Goal: Transaction & Acquisition: Purchase product/service

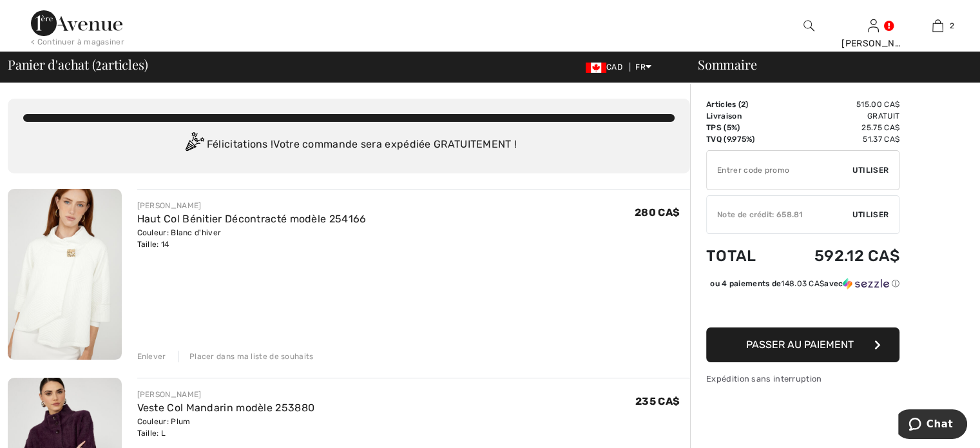
click at [874, 219] on span "Utiliser" at bounding box center [871, 215] width 36 height 12
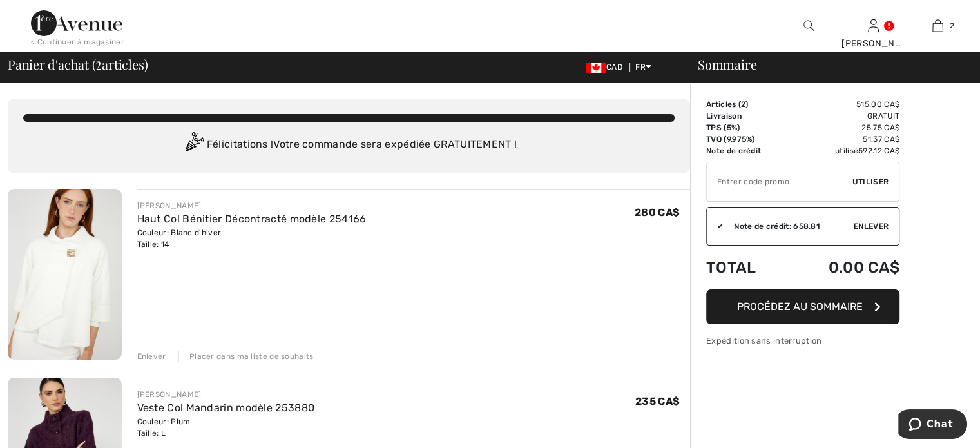
click at [851, 313] on button "Procédez au sommaire" at bounding box center [802, 306] width 193 height 35
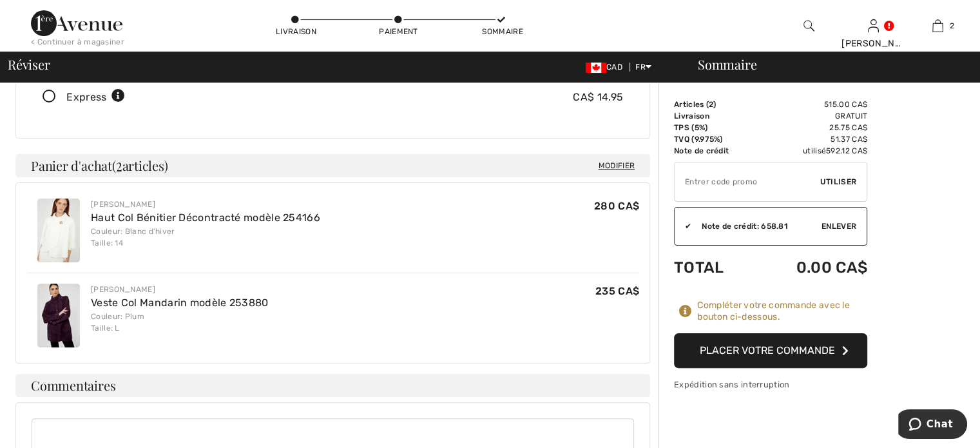
scroll to position [284, 0]
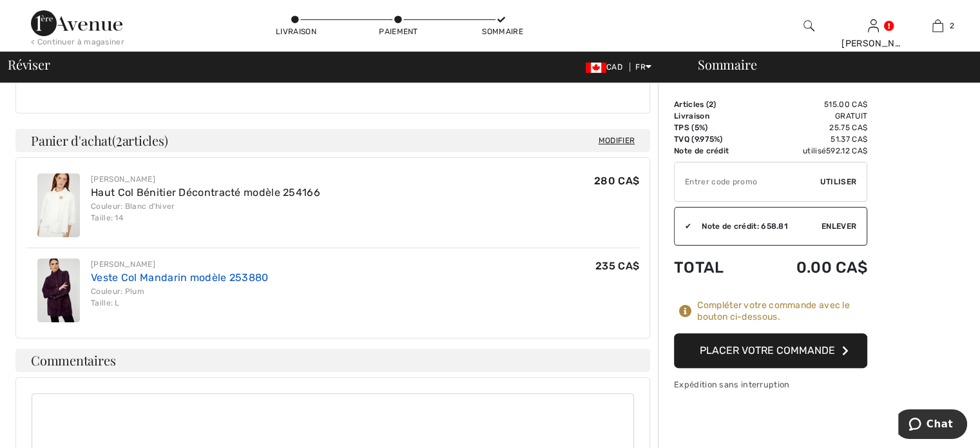
click at [183, 278] on link "Veste Col Mandarin modèle 253880" at bounding box center [180, 277] width 178 height 12
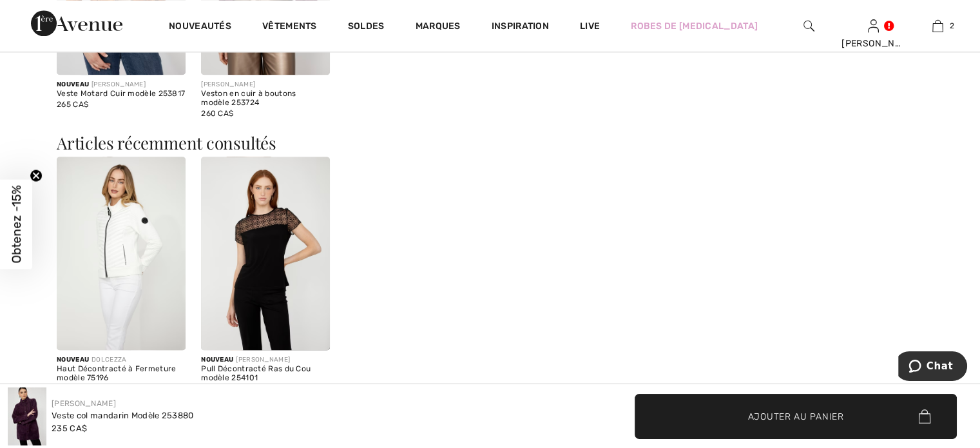
scroll to position [1624, 0]
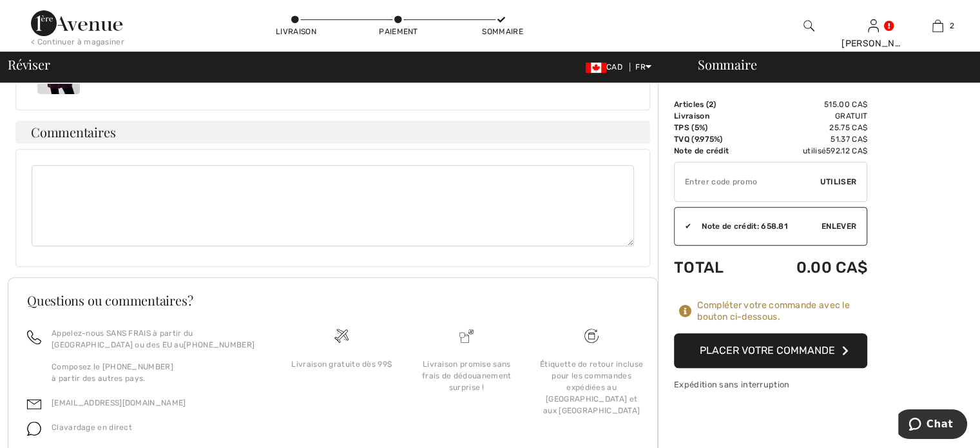
scroll to position [564, 0]
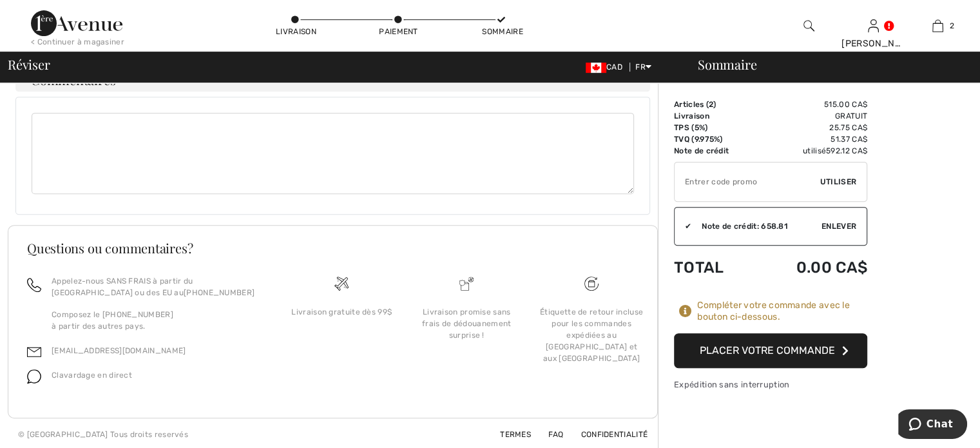
click at [484, 372] on div "Livraison promise sans frais de dédouanement surprise !" at bounding box center [466, 338] width 125 height 126
click at [779, 349] on button "Placer votre commande" at bounding box center [770, 350] width 193 height 35
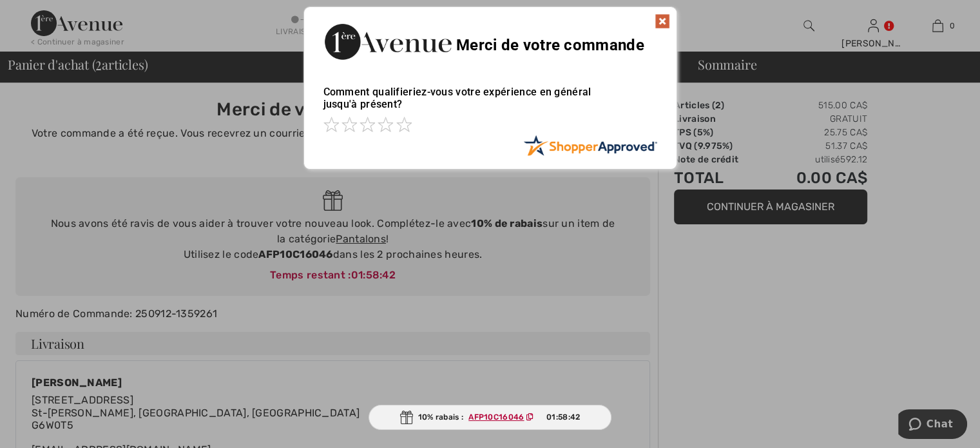
click at [309, 255] on div at bounding box center [490, 224] width 980 height 448
click at [460, 226] on div at bounding box center [490, 224] width 980 height 448
click at [258, 112] on div "Sorry! Something went wrong. Close Merci de votre commande Comment qualifieriez…" at bounding box center [490, 88] width 980 height 176
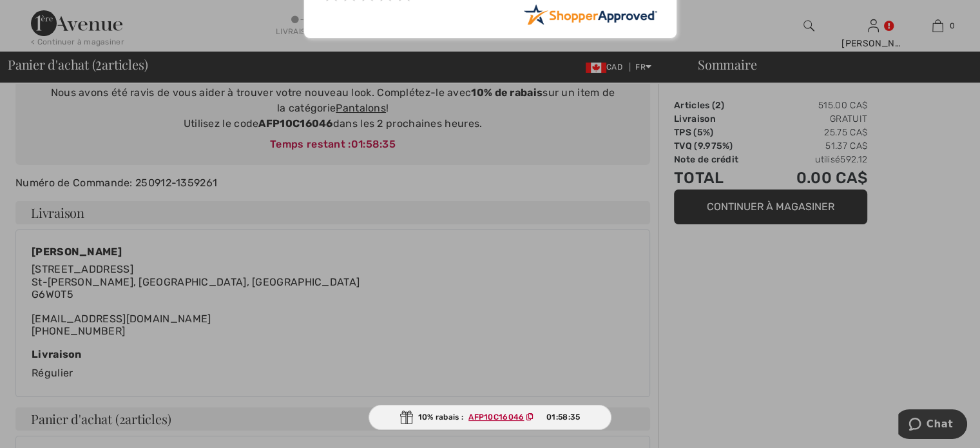
scroll to position [155, 0]
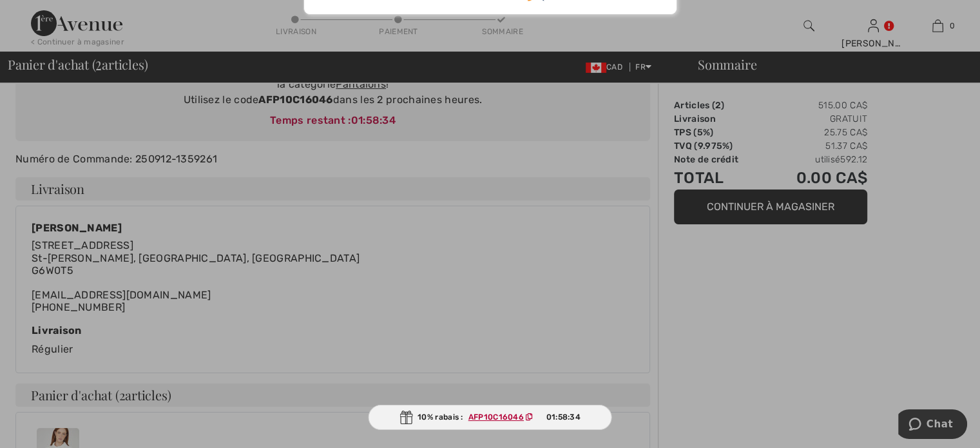
click at [498, 421] on ins "AFP10C16046" at bounding box center [496, 416] width 55 height 9
click at [494, 418] on ins "AFP10C16046" at bounding box center [496, 416] width 55 height 9
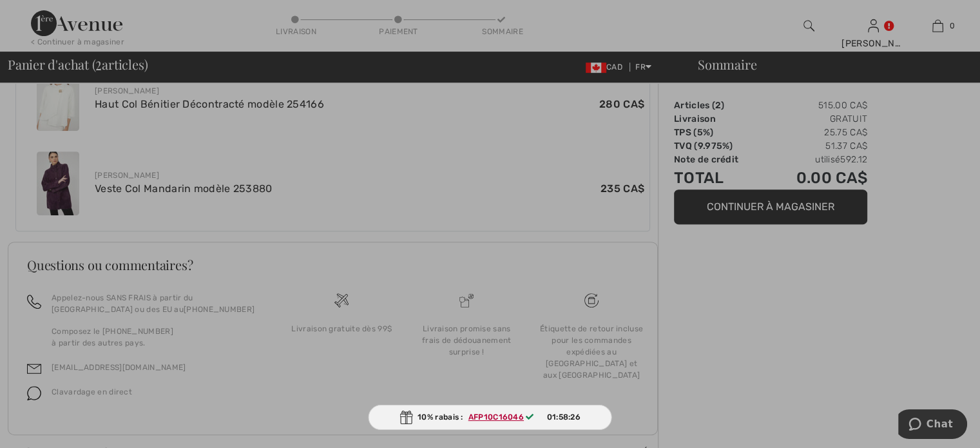
scroll to position [534, 0]
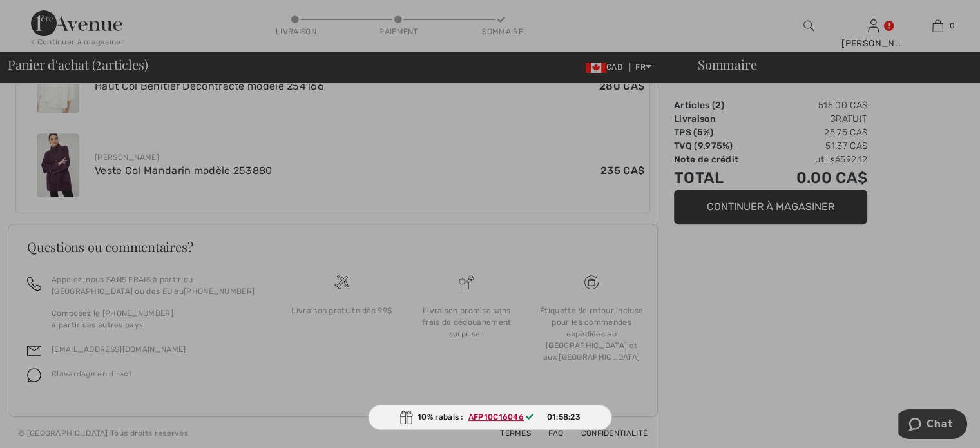
click at [744, 209] on div at bounding box center [490, 224] width 980 height 448
click at [737, 209] on div at bounding box center [490, 224] width 980 height 448
click at [761, 218] on div at bounding box center [490, 224] width 980 height 448
click at [758, 210] on div at bounding box center [490, 224] width 980 height 448
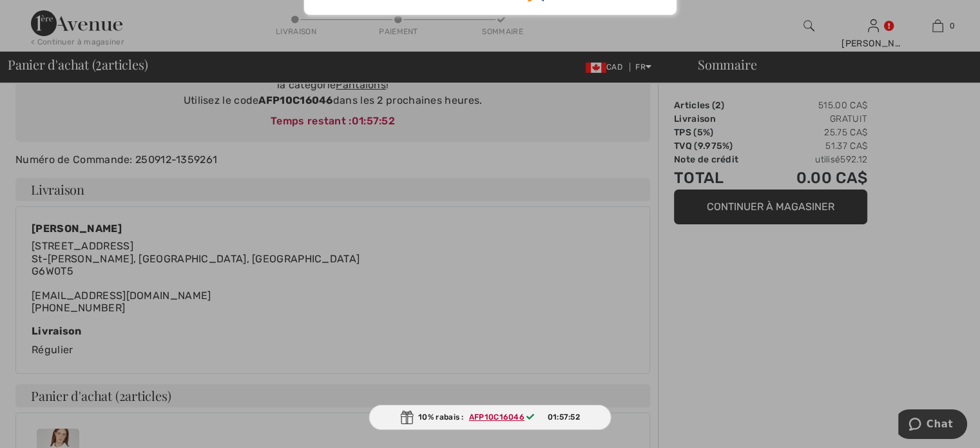
scroll to position [0, 0]
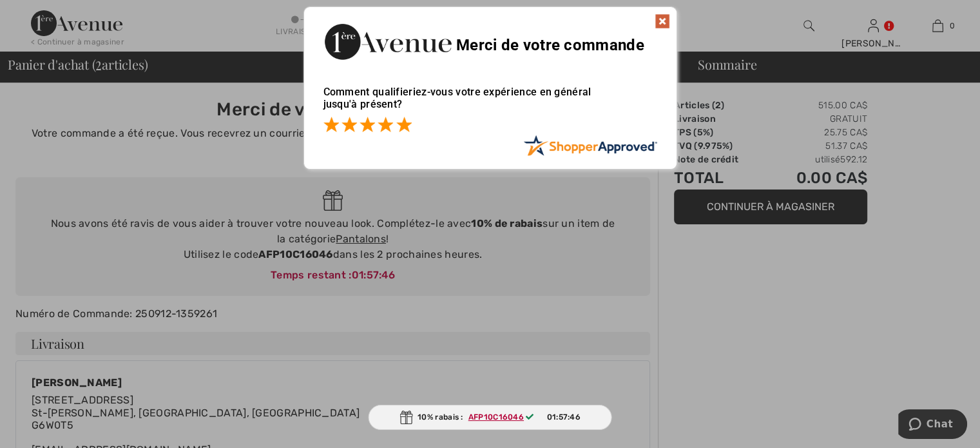
click at [405, 125] on span at bounding box center [403, 124] width 15 height 15
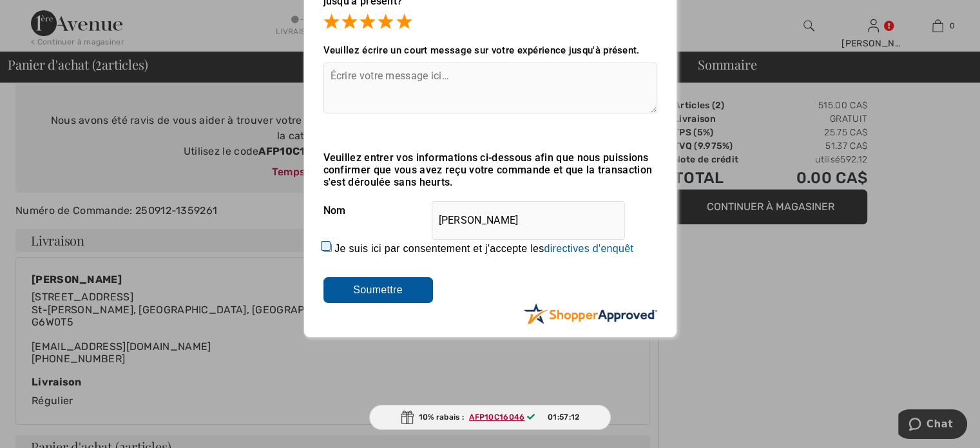
scroll to position [129, 0]
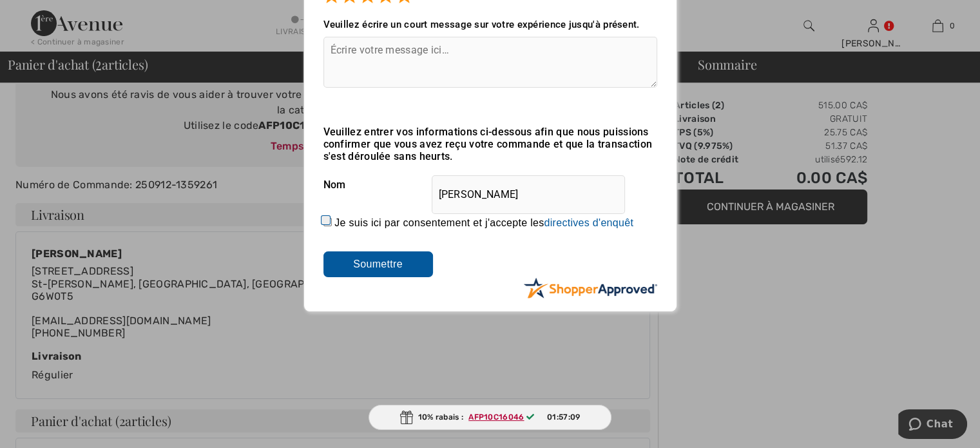
click at [256, 35] on div "Sorry! Something went wrong. Close Merci de votre commande Comment qualifieriez…" at bounding box center [490, 94] width 980 height 447
click at [829, 345] on div at bounding box center [490, 224] width 980 height 448
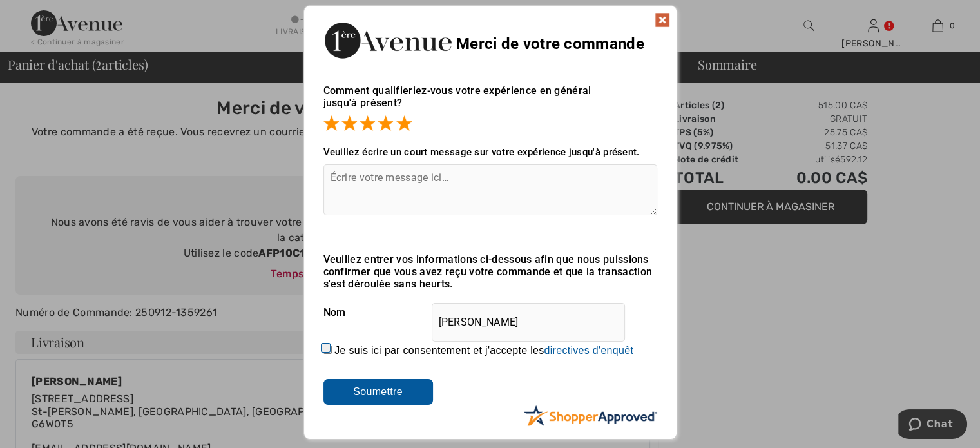
scroll to position [0, 0]
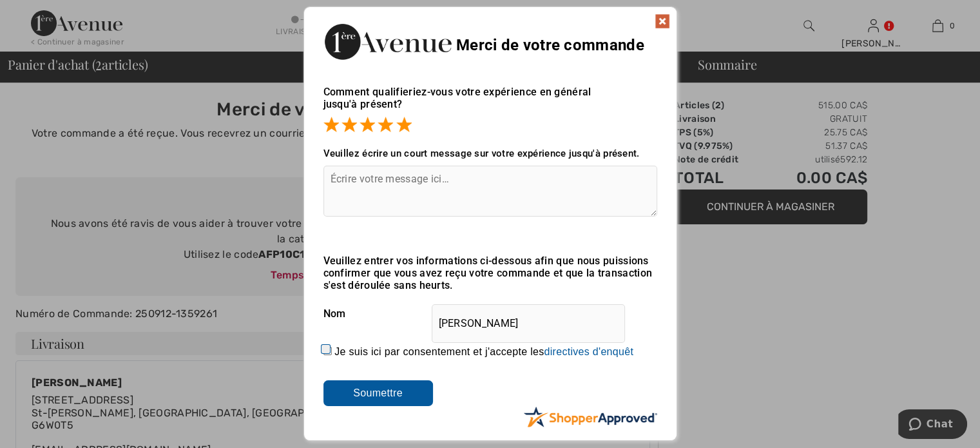
click at [668, 17] on img at bounding box center [662, 21] width 15 height 15
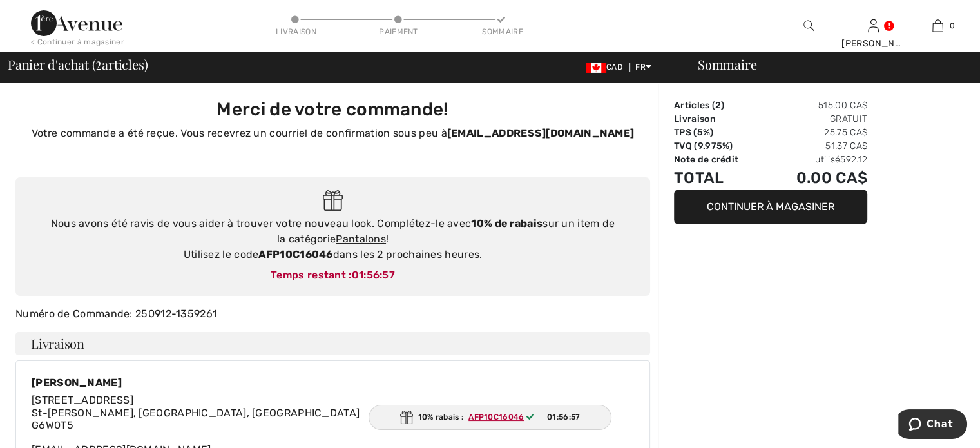
click at [787, 206] on button "Continuer à magasiner" at bounding box center [770, 206] width 193 height 35
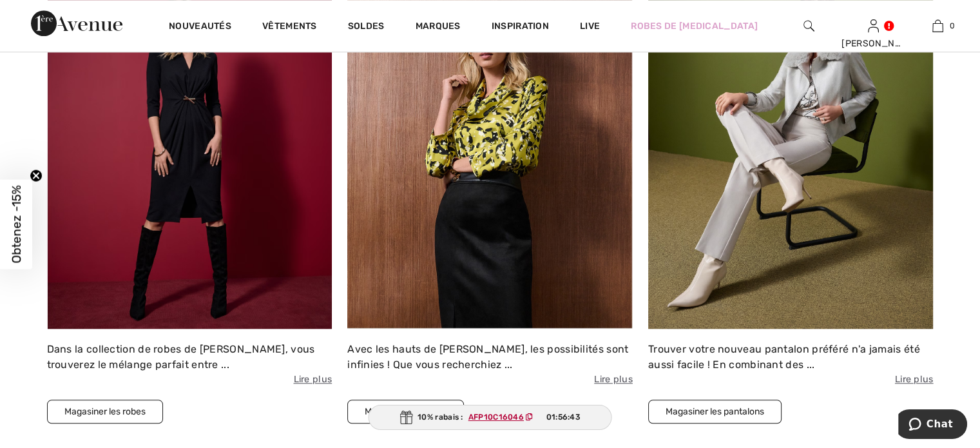
scroll to position [1288, 0]
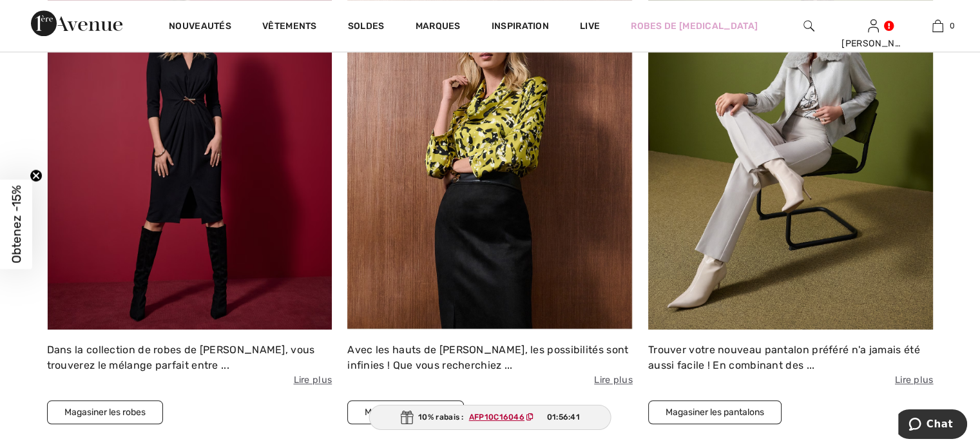
click at [766, 205] on img at bounding box center [791, 155] width 286 height 348
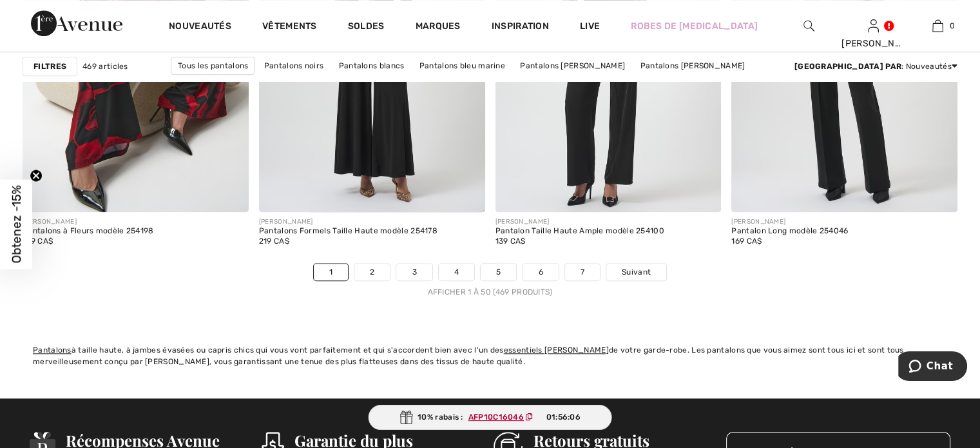
scroll to position [6136, 0]
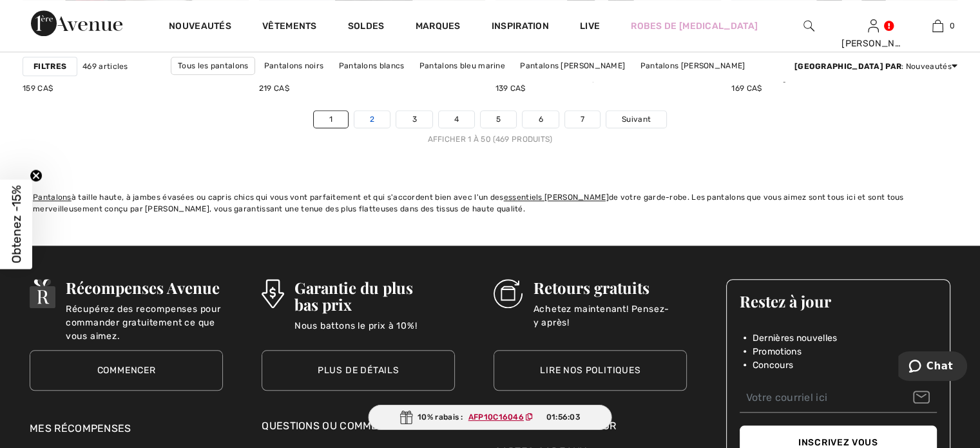
click at [367, 119] on link "2" at bounding box center [371, 119] width 35 height 17
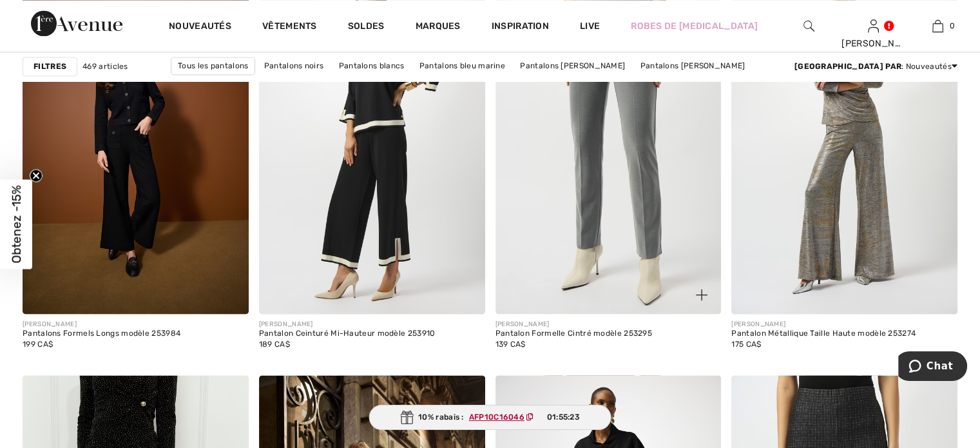
scroll to position [2423, 0]
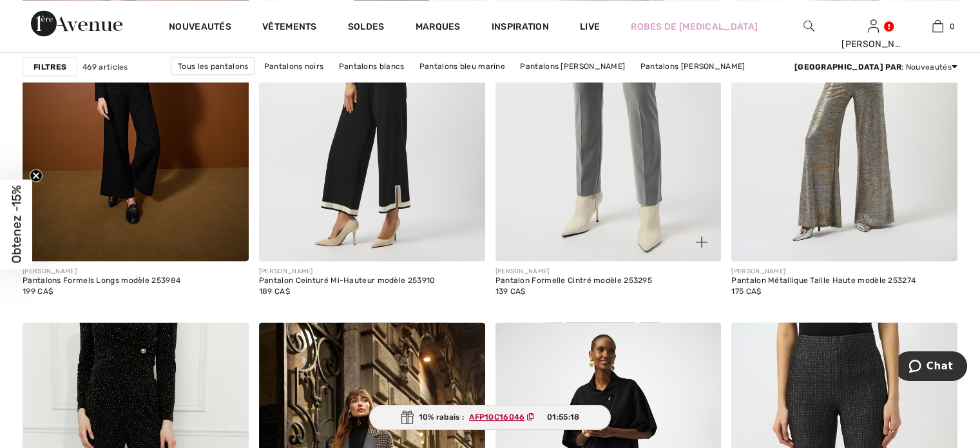
click at [612, 186] on img at bounding box center [609, 91] width 226 height 339
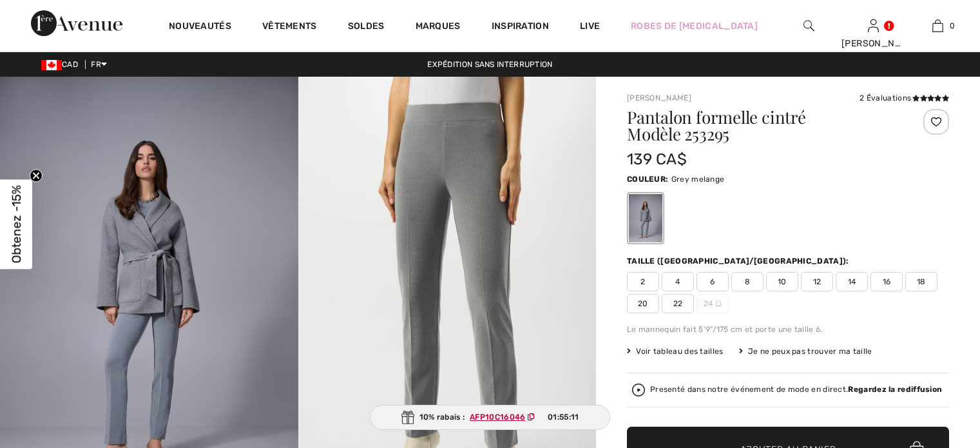
checkbox input "true"
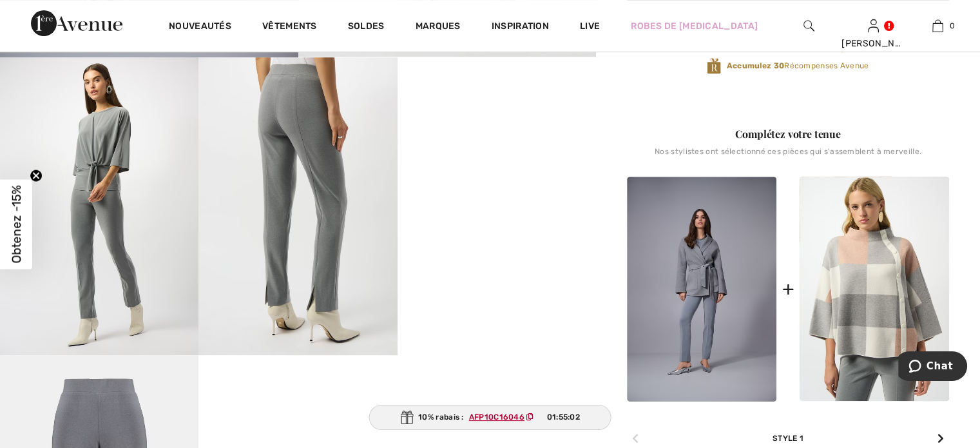
scroll to position [490, 0]
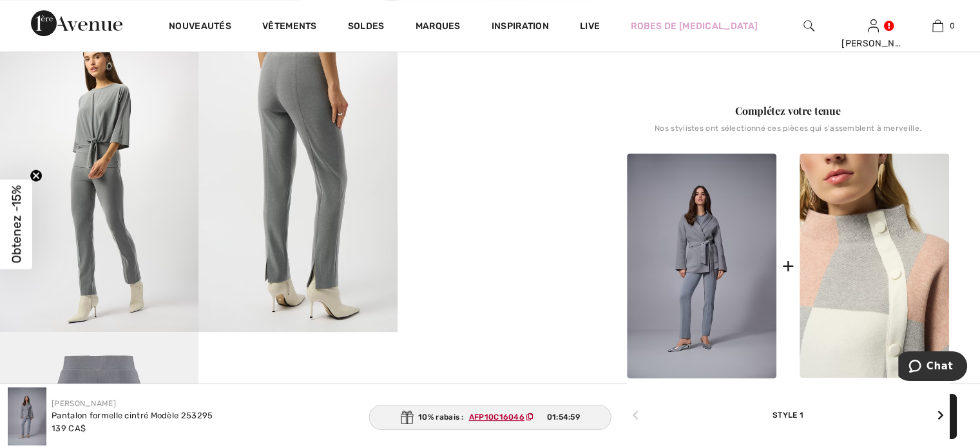
click at [833, 306] on img at bounding box center [875, 265] width 150 height 224
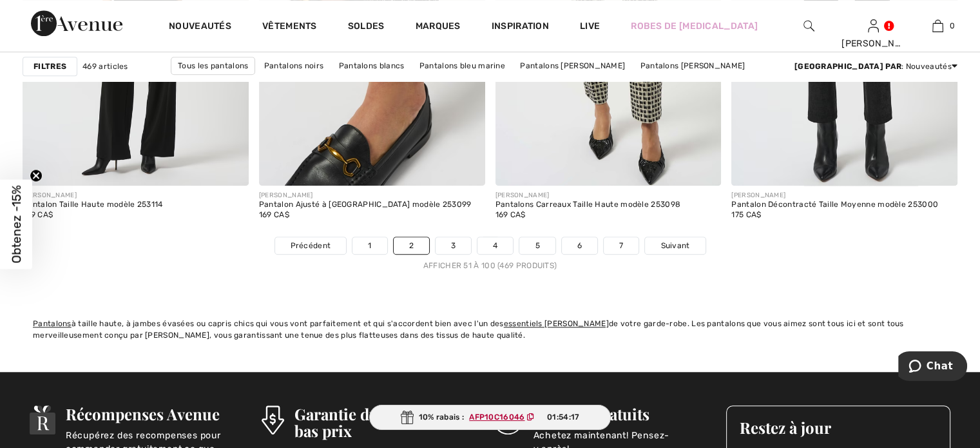
scroll to position [6059, 0]
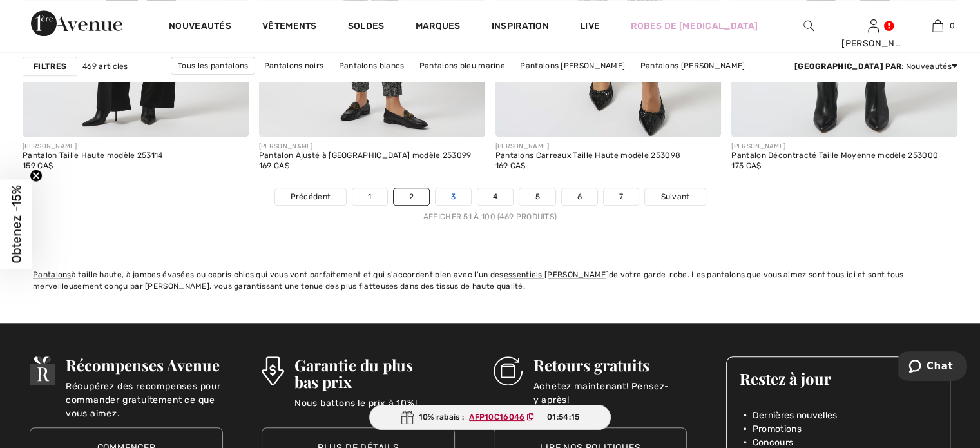
click at [451, 197] on link "3" at bounding box center [453, 196] width 35 height 17
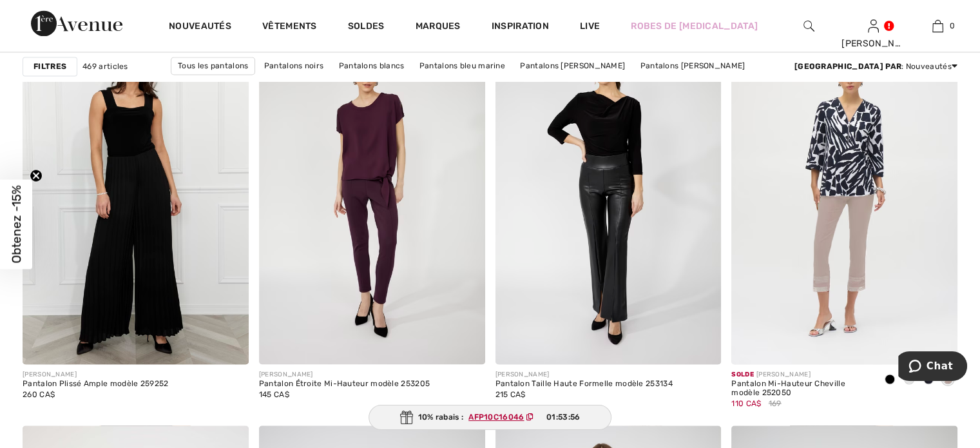
scroll to position [2346, 0]
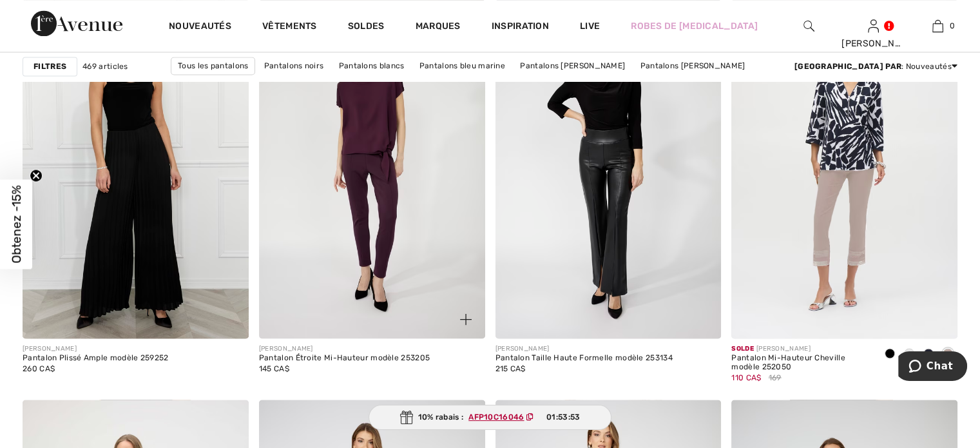
click at [383, 224] on img at bounding box center [372, 168] width 226 height 339
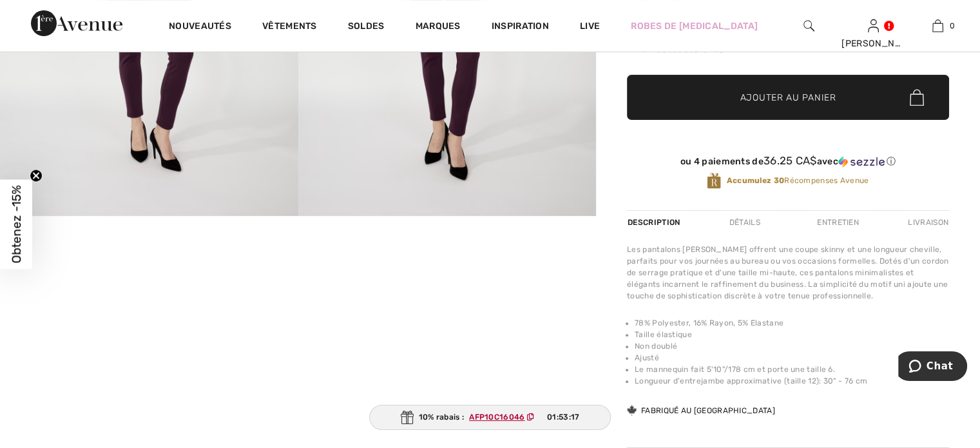
scroll to position [309, 0]
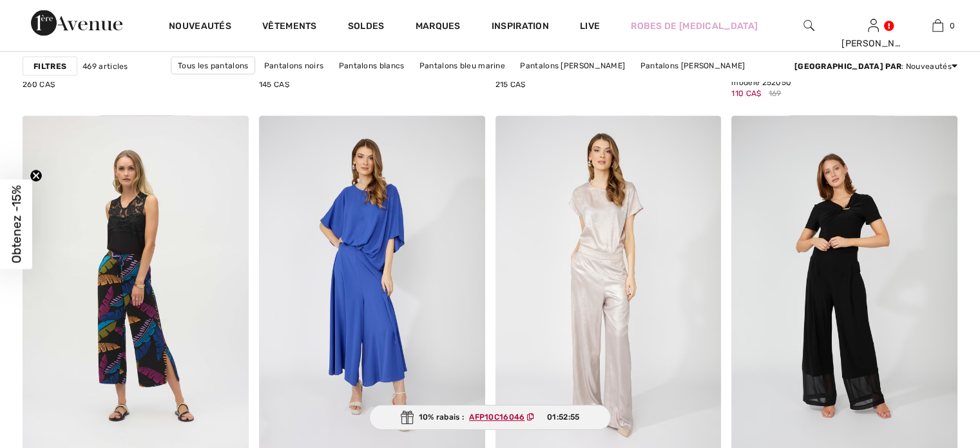
checkbox input "true"
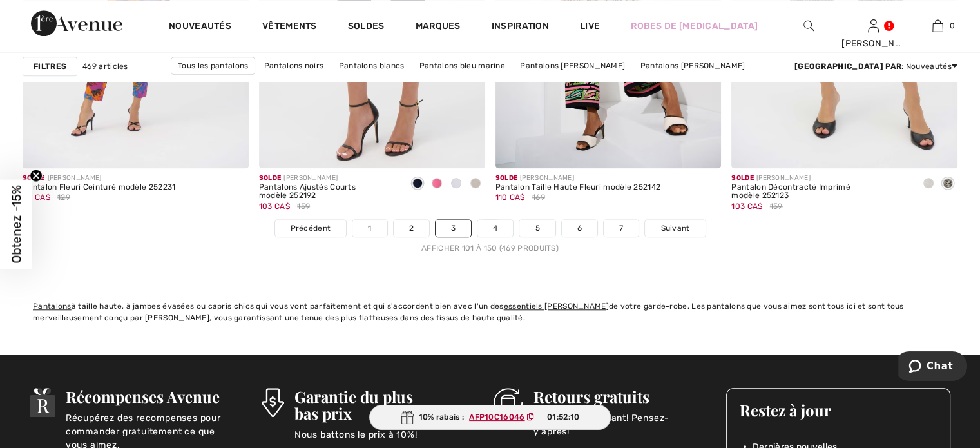
scroll to position [6033, 0]
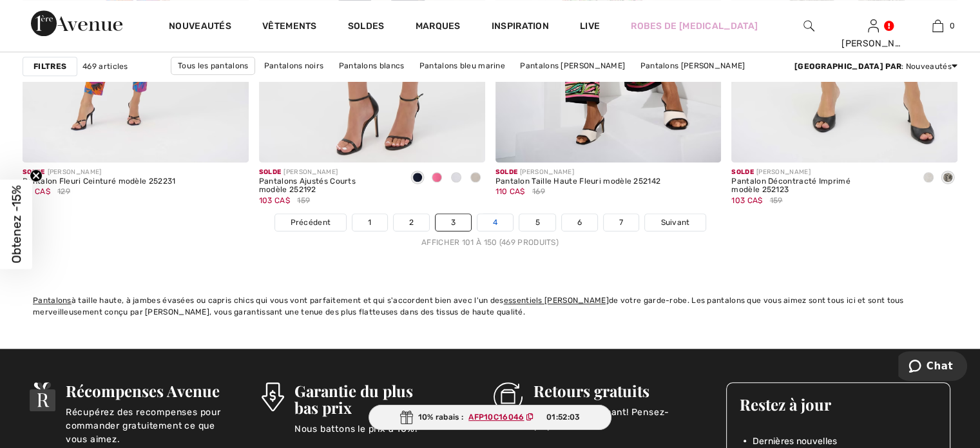
click at [500, 224] on link "4" at bounding box center [495, 222] width 35 height 17
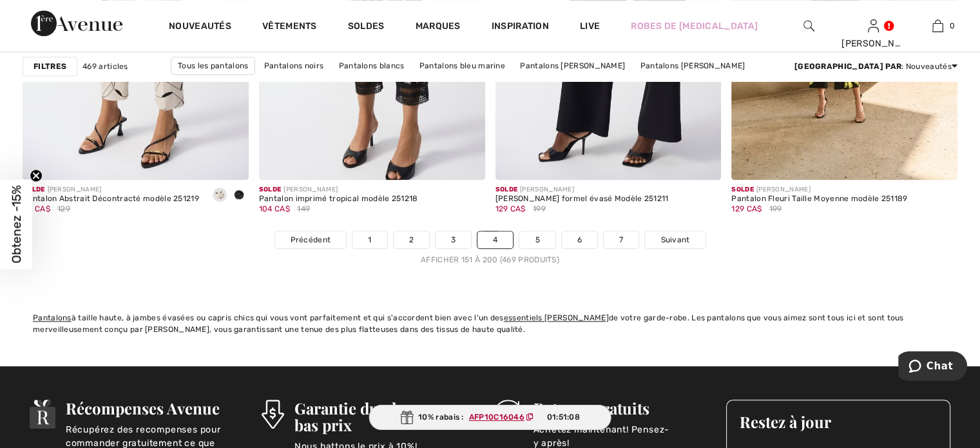
scroll to position [6084, 0]
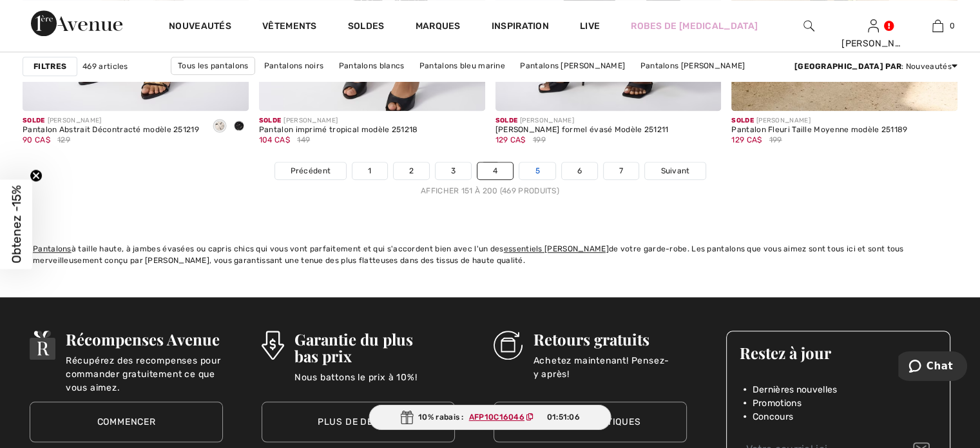
click at [536, 171] on link "5" at bounding box center [536, 170] width 35 height 17
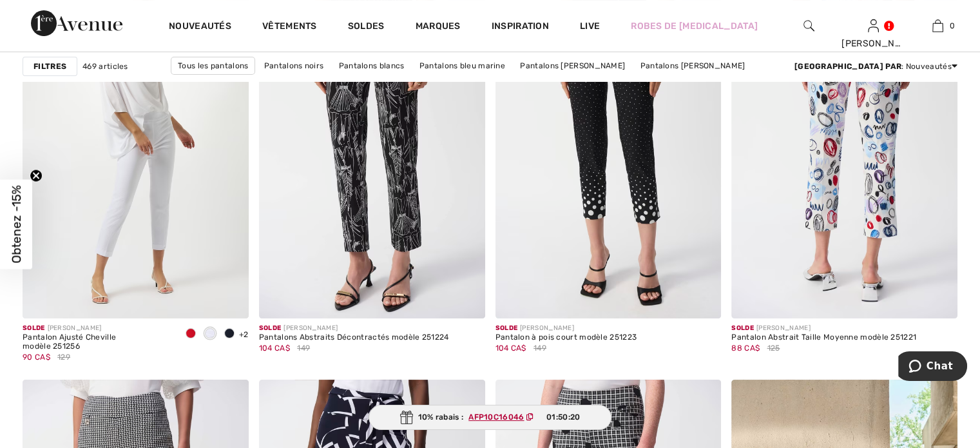
scroll to position [5079, 0]
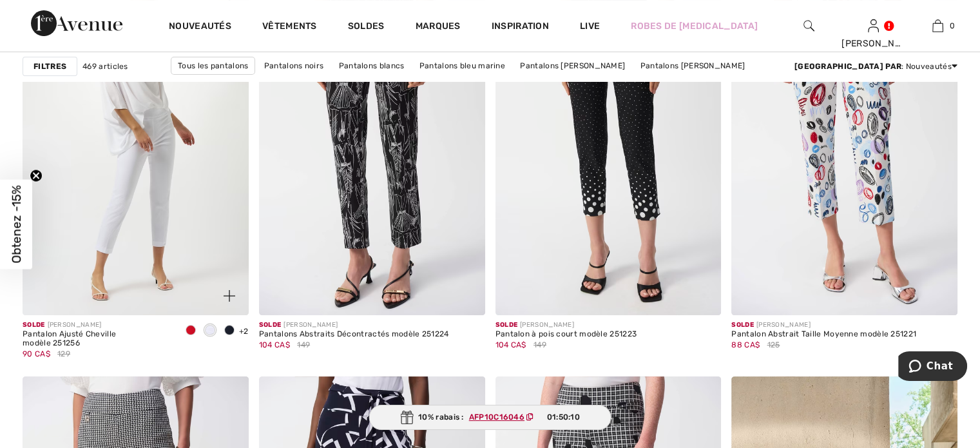
click at [188, 329] on span at bounding box center [191, 330] width 10 height 10
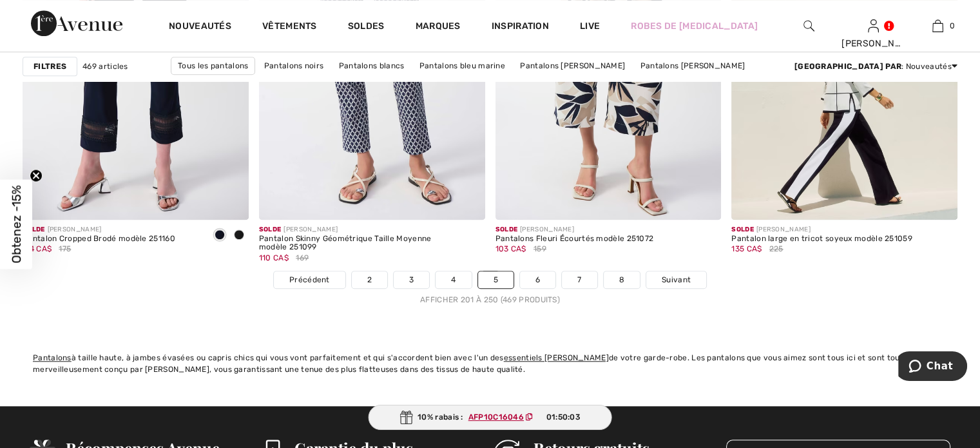
scroll to position [5981, 0]
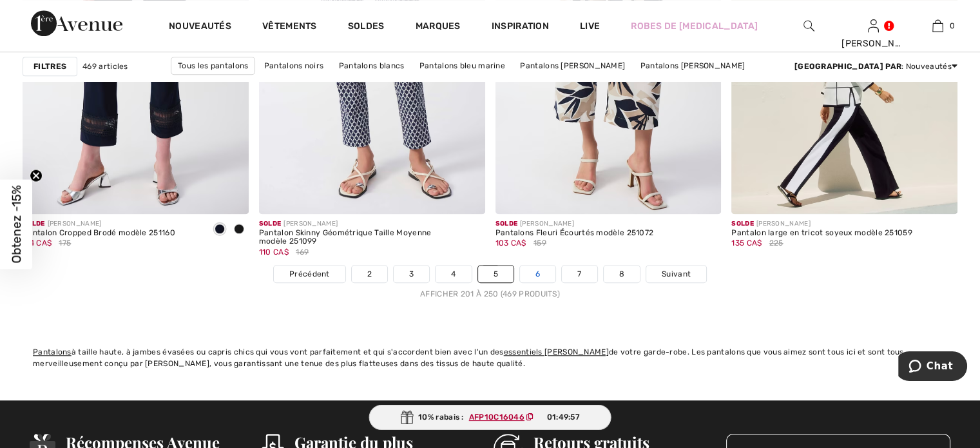
click at [534, 275] on link "6" at bounding box center [537, 274] width 35 height 17
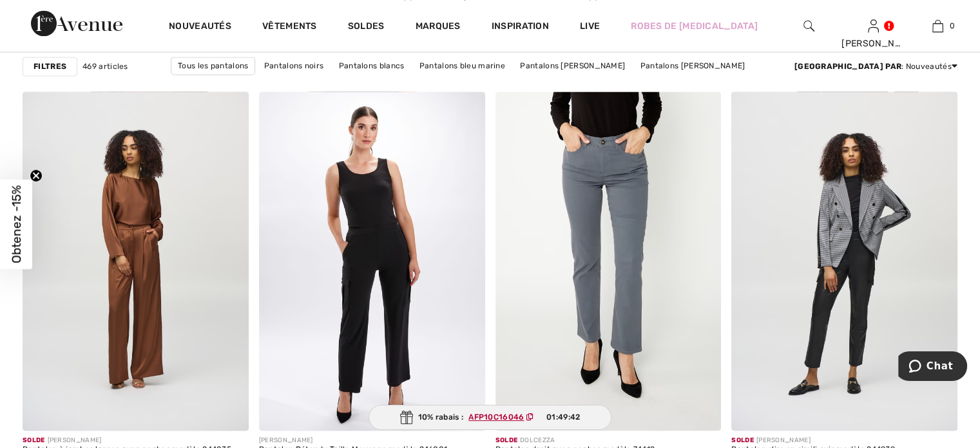
scroll to position [1856, 0]
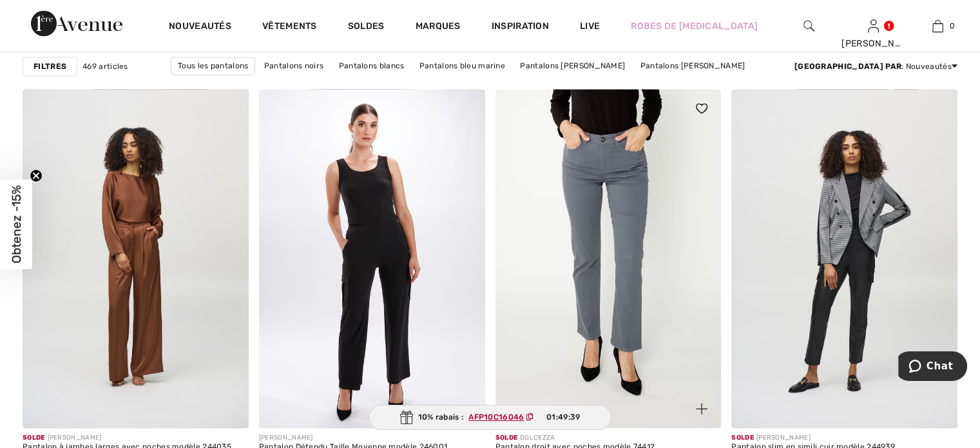
click at [625, 314] on img at bounding box center [609, 258] width 226 height 339
